Goal: Find specific page/section: Find specific page/section

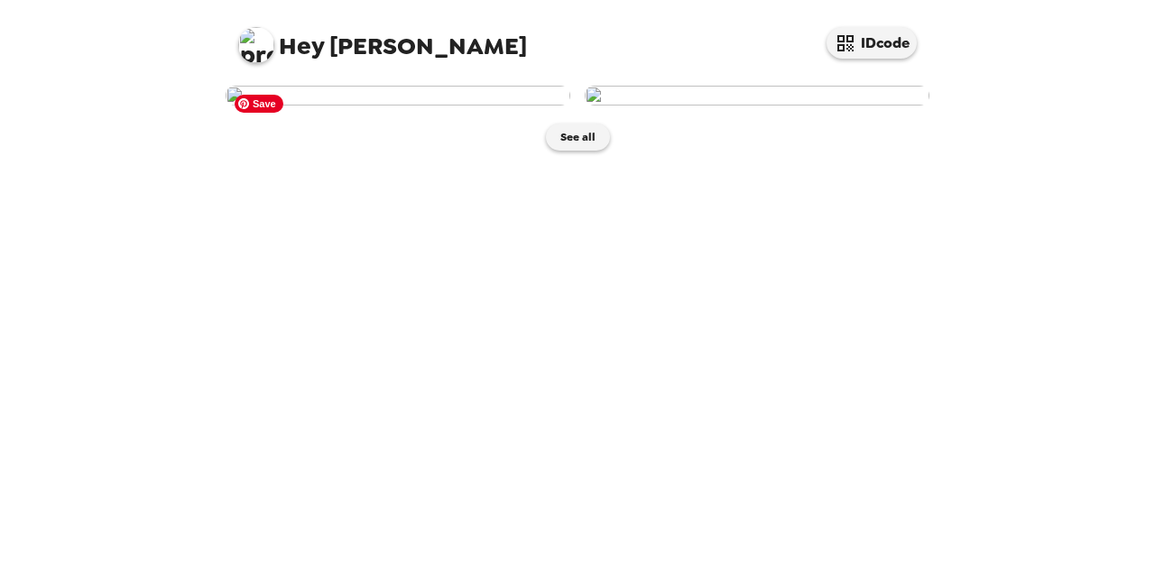
scroll to position [11, 0]
click at [556, 151] on button "See all" at bounding box center [578, 137] width 64 height 27
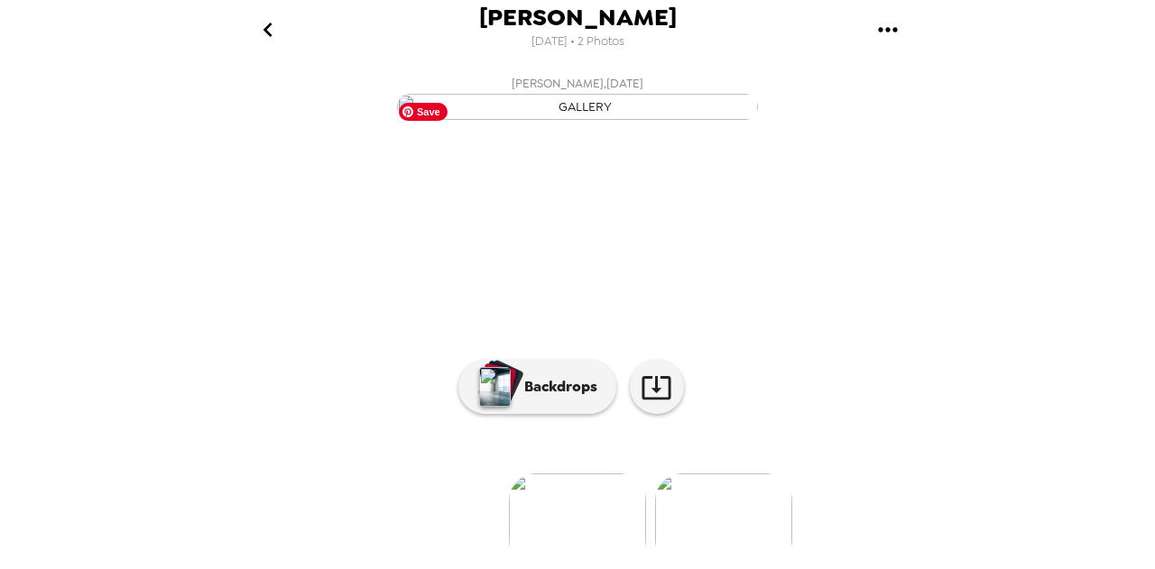
scroll to position [211, 0]
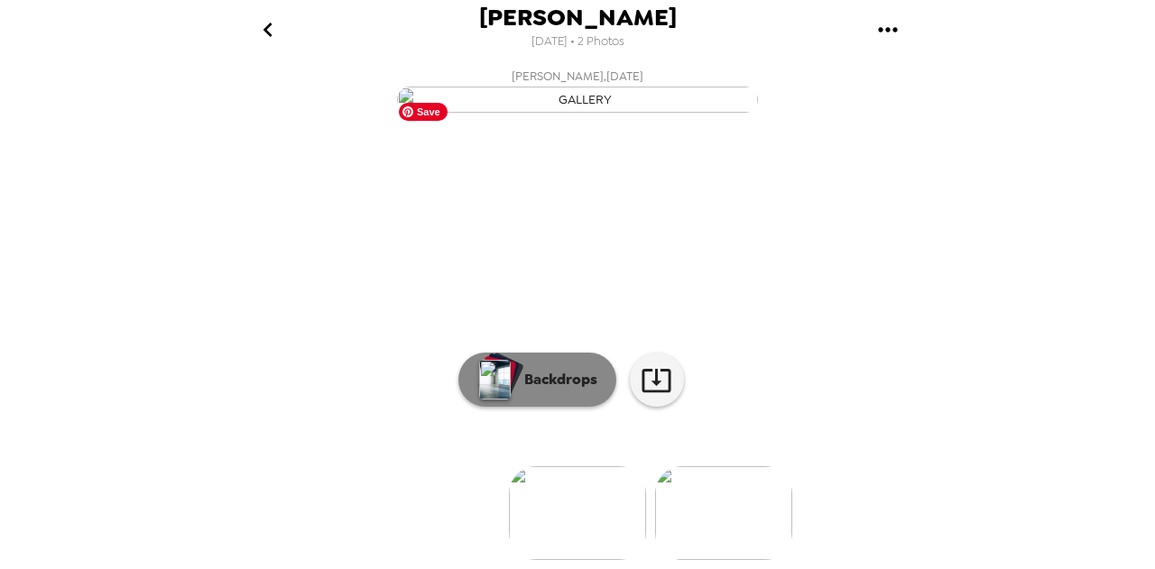
click at [515, 369] on p "Backdrops" at bounding box center [556, 380] width 82 height 22
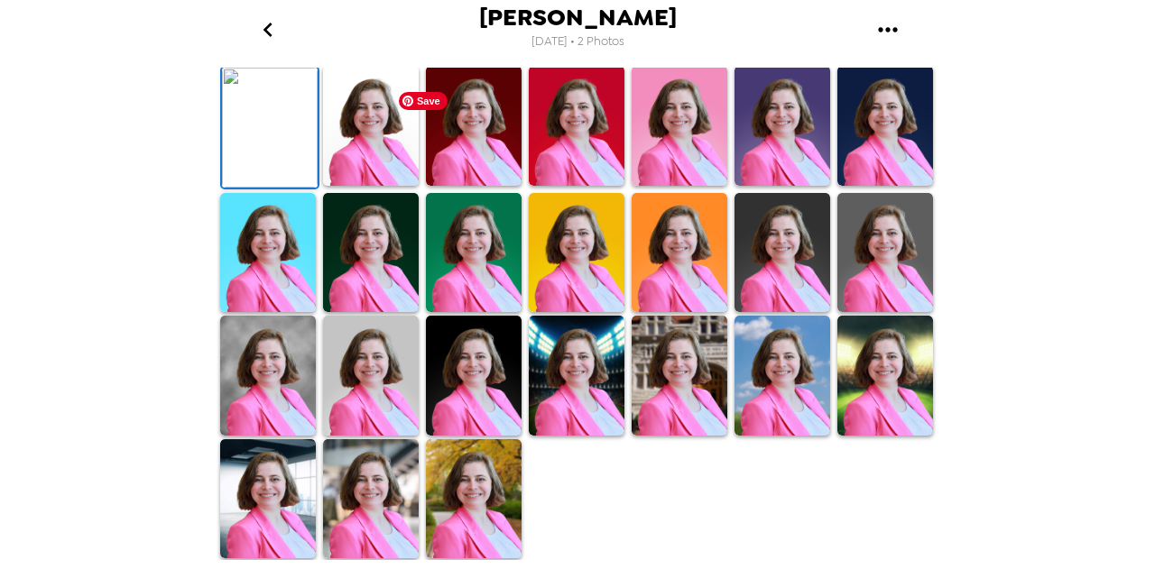
scroll to position [514, 0]
click at [351, 492] on img at bounding box center [371, 499] width 96 height 120
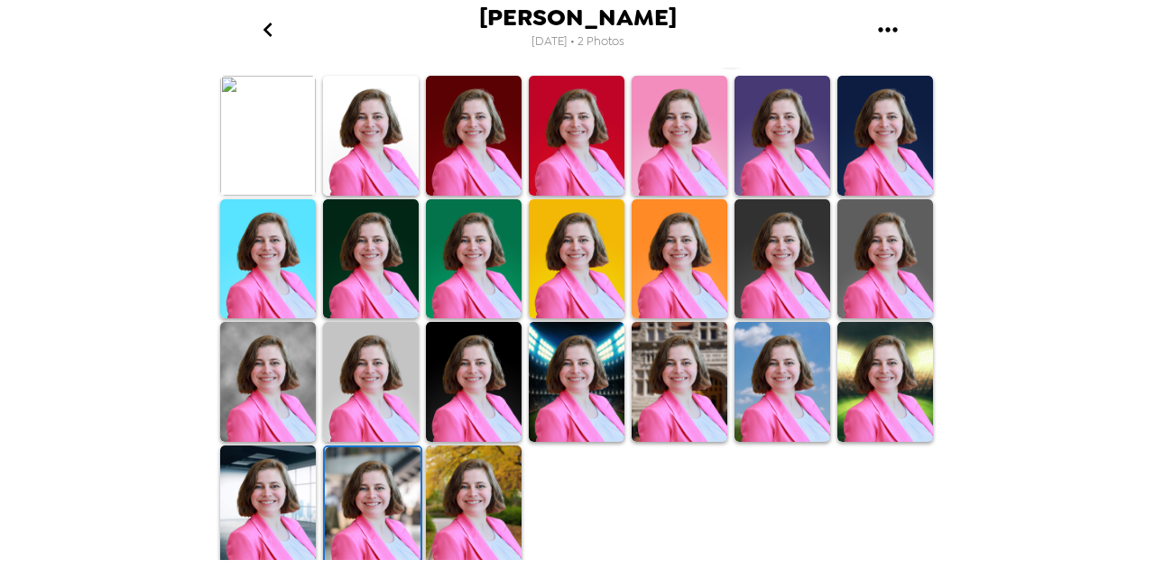
click at [708, 433] on img at bounding box center [679, 382] width 96 height 120
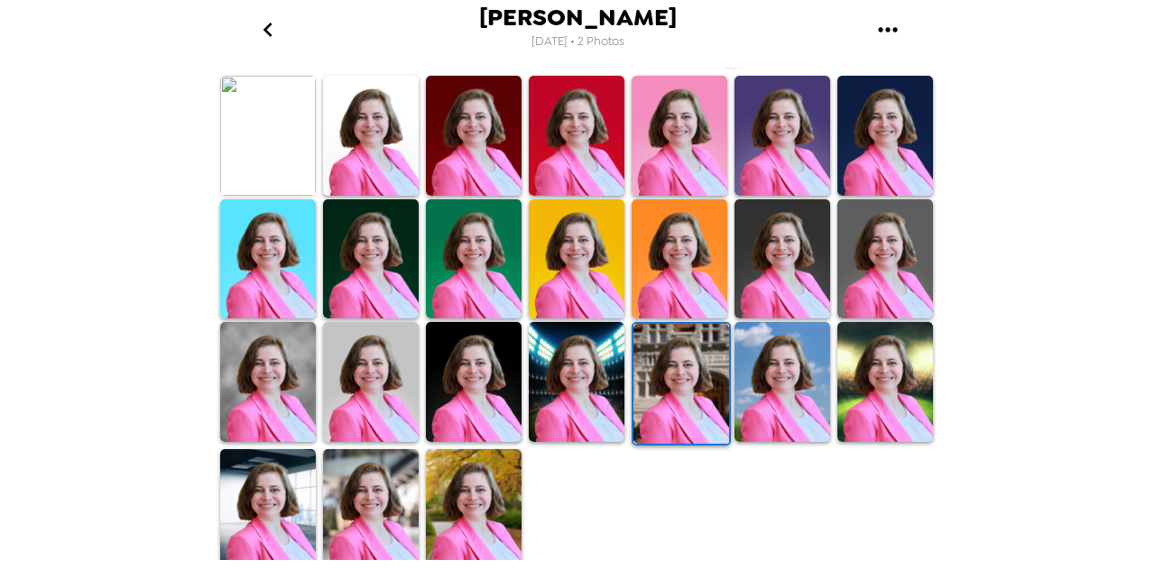
click at [383, 472] on img at bounding box center [371, 509] width 96 height 120
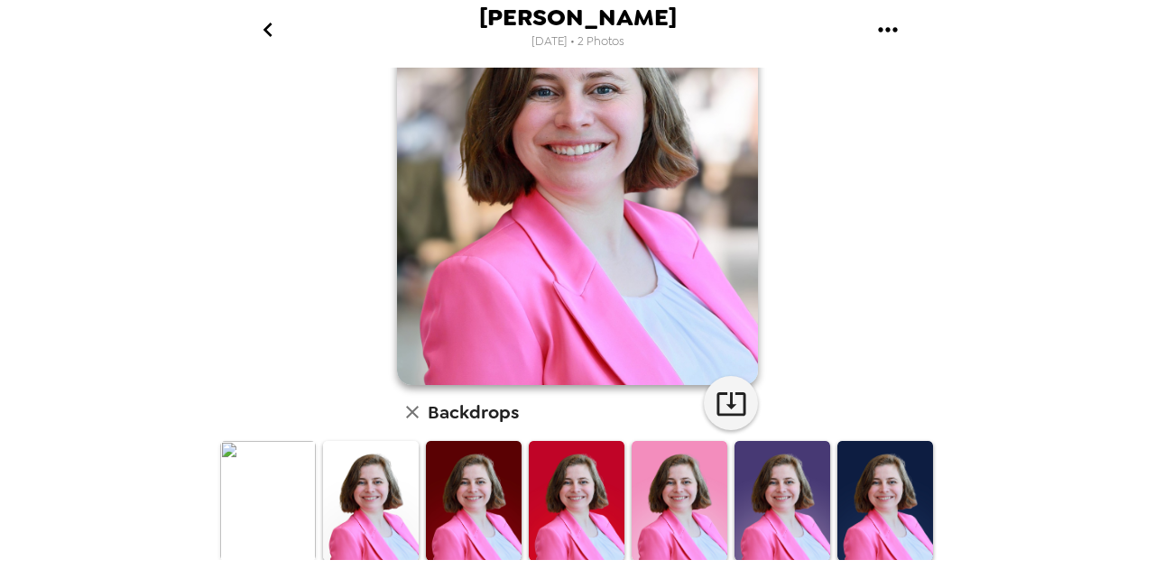
scroll to position [160, 0]
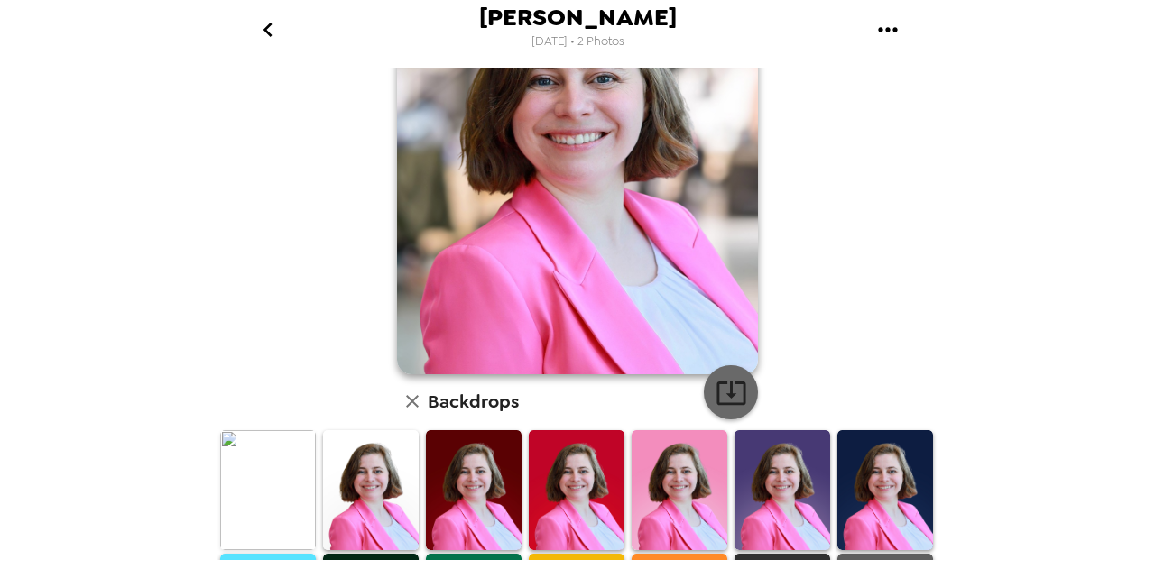
click at [724, 398] on icon "button" at bounding box center [731, 393] width 32 height 32
